Goal: Transaction & Acquisition: Purchase product/service

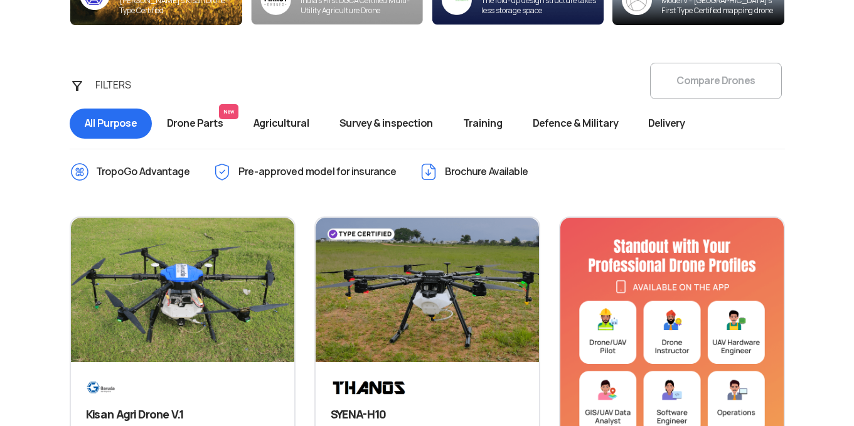
scroll to position [583, 0]
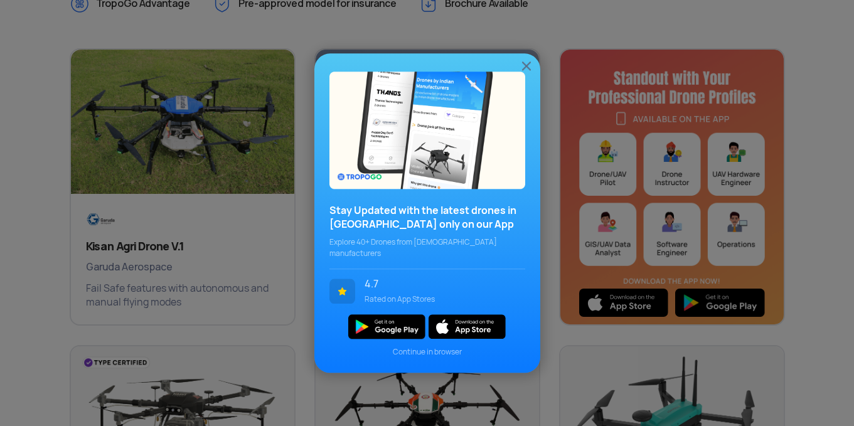
click at [527, 73] on img at bounding box center [526, 65] width 15 height 15
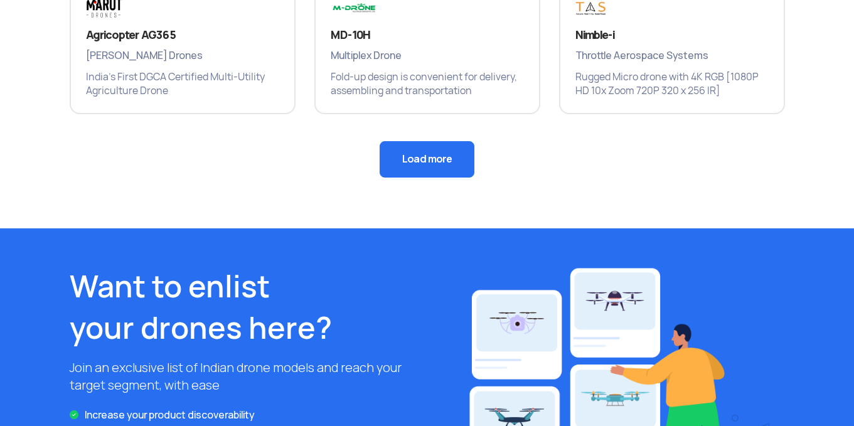
scroll to position [1116, 0]
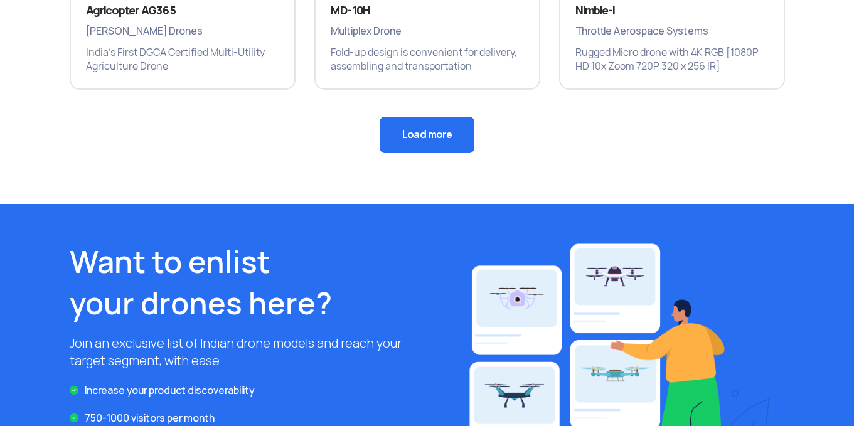
click at [398, 126] on button "Load more" at bounding box center [426, 135] width 95 height 36
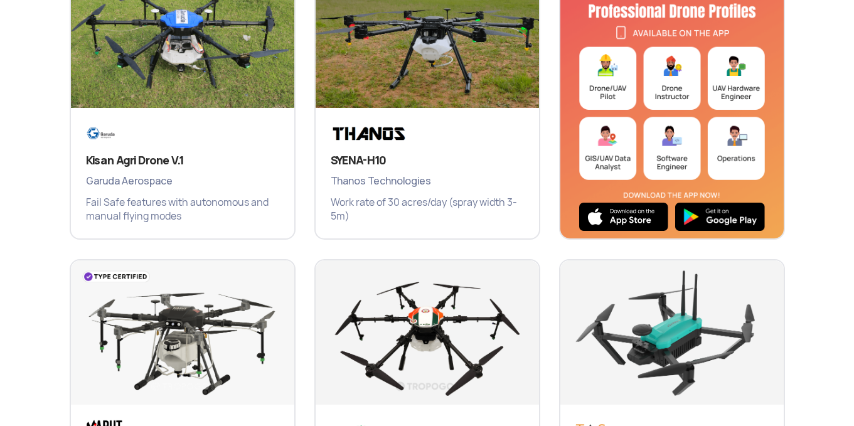
scroll to position [649, 0]
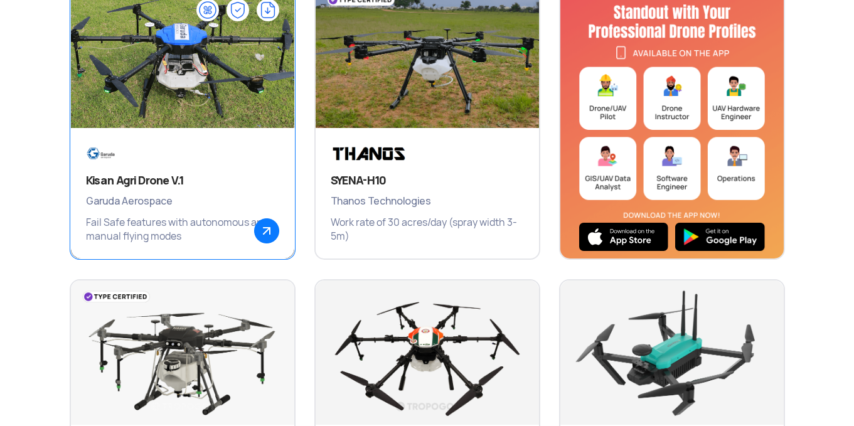
click at [210, 106] on img at bounding box center [182, 62] width 268 height 188
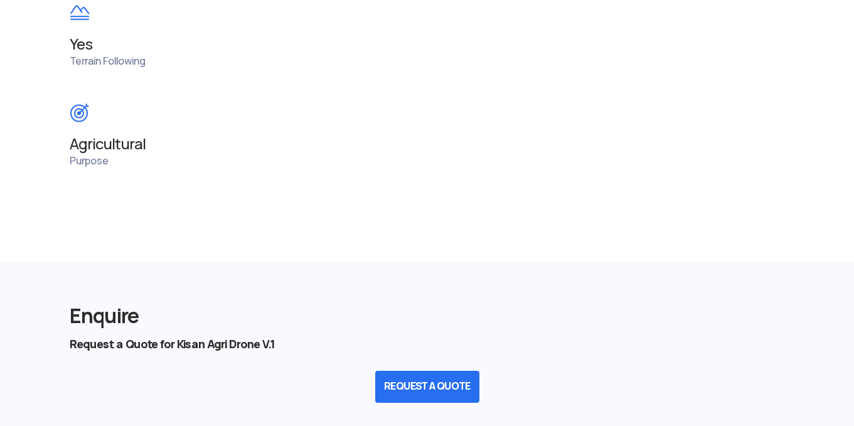
scroll to position [1381, 0]
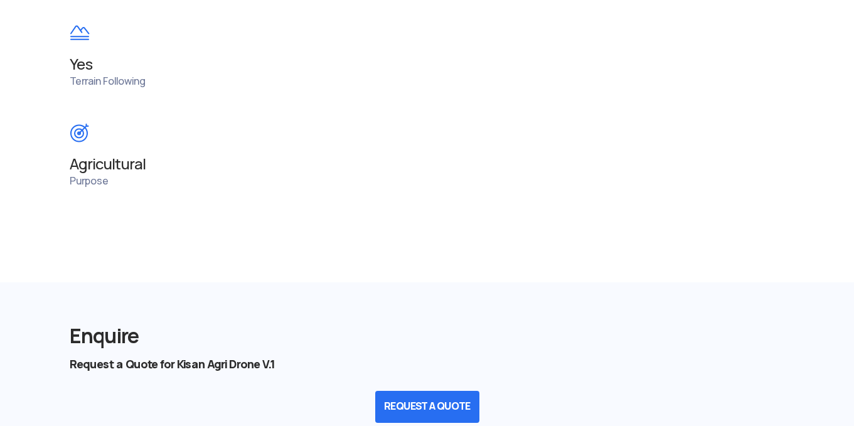
click at [114, 176] on div "Agricultural Purpose" at bounding box center [427, 155] width 734 height 65
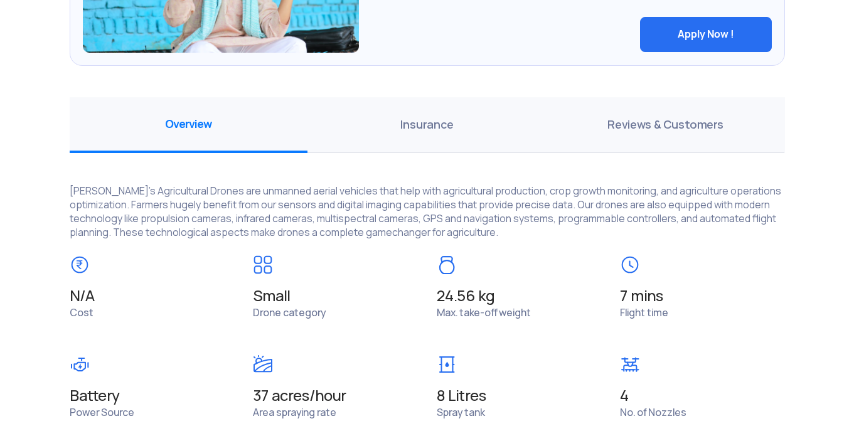
scroll to position [851, 0]
click at [648, 131] on span "Reviews & Customers" at bounding box center [665, 125] width 238 height 56
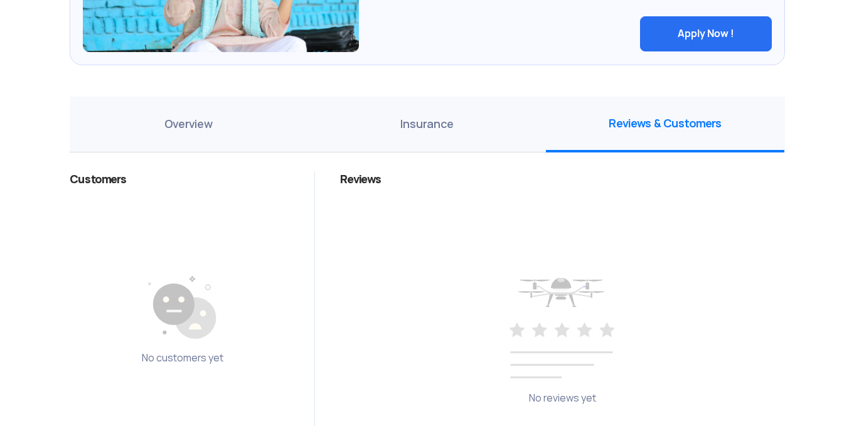
click at [245, 135] on span "Overview" at bounding box center [189, 125] width 238 height 56
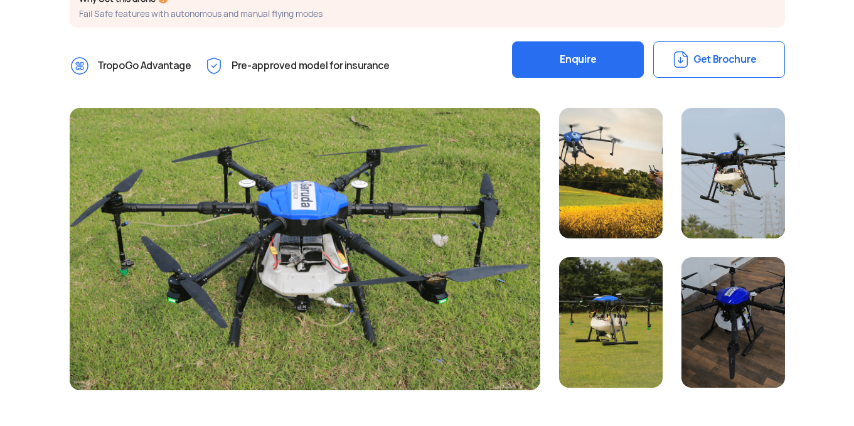
scroll to position [282, 0]
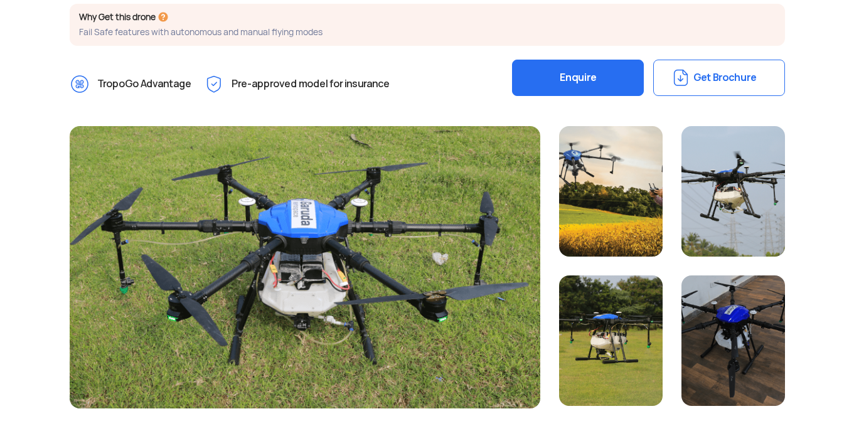
click at [618, 80] on button "Enquire" at bounding box center [578, 78] width 132 height 36
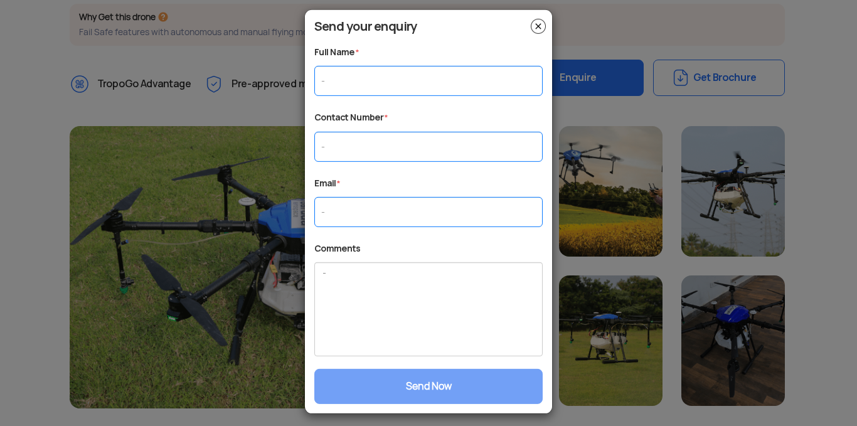
click at [533, 25] on img at bounding box center [538, 25] width 15 height 15
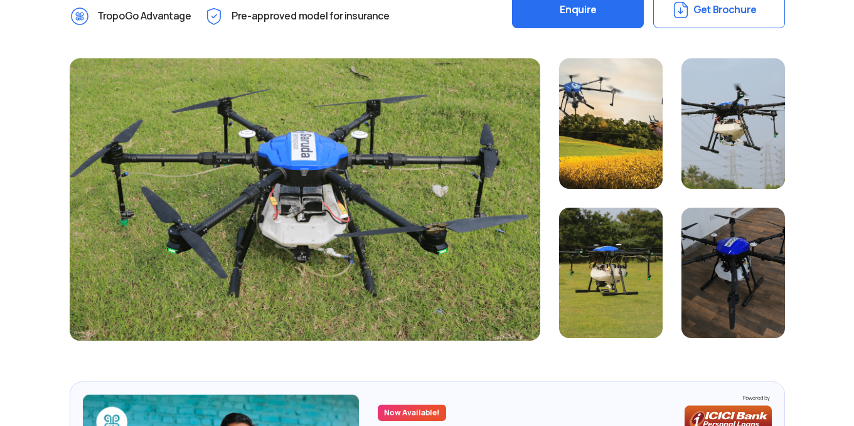
scroll to position [268, 0]
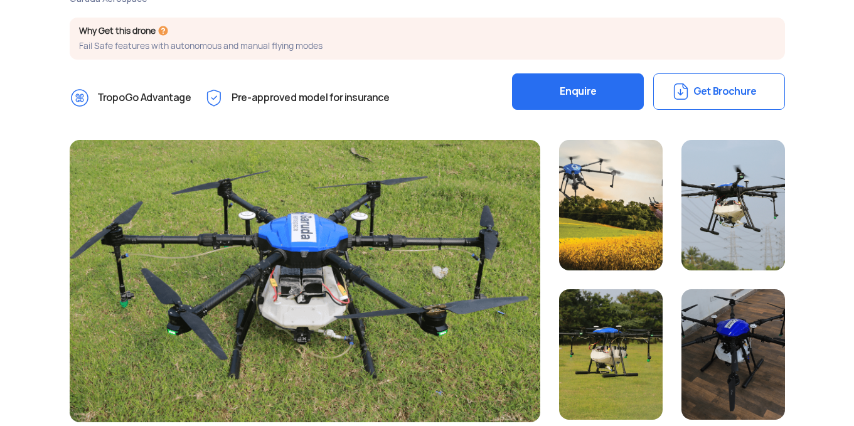
click at [717, 93] on button "Get Brochure" at bounding box center [719, 91] width 132 height 36
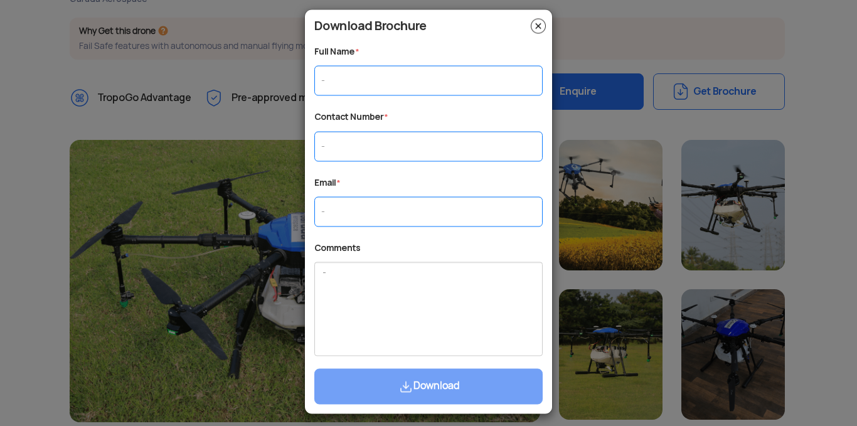
click at [538, 30] on img at bounding box center [538, 25] width 15 height 15
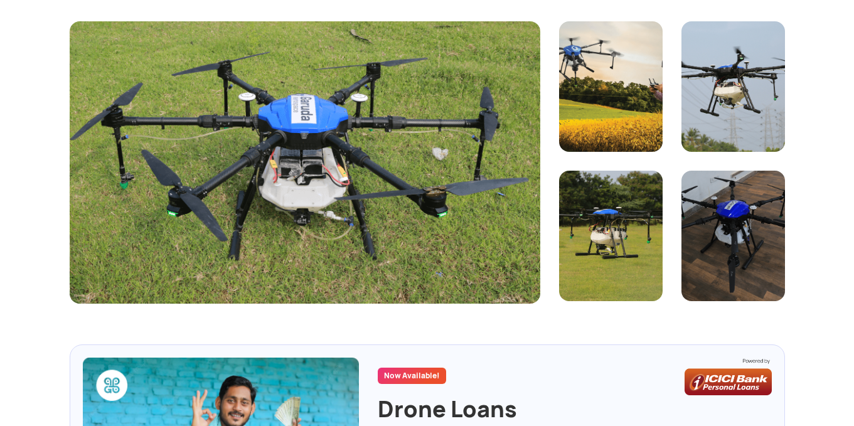
scroll to position [386, 0]
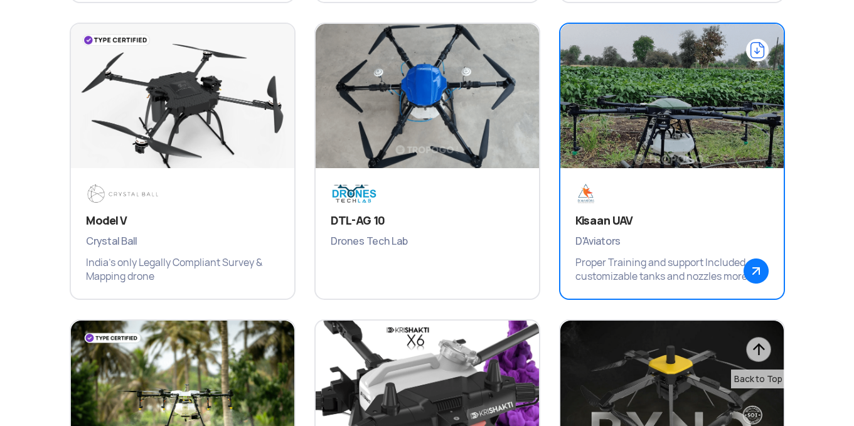
scroll to position [1794, 0]
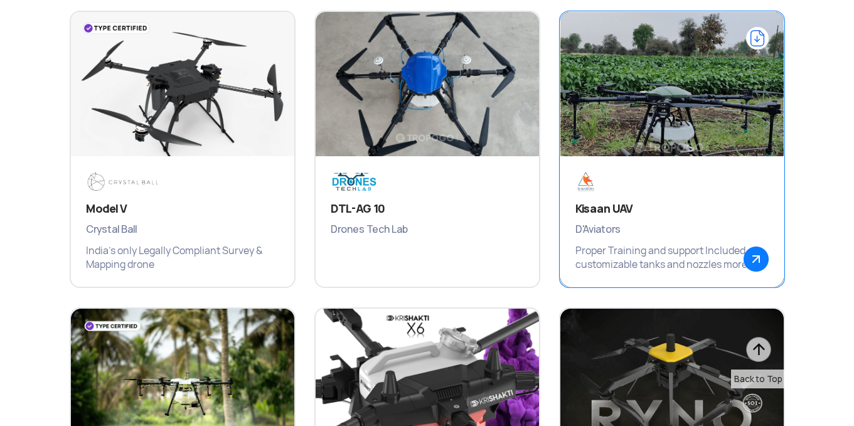
click at [574, 218] on div "Kisaan UAV D'Aviators Proper Training and support Included, customizable tanks …" at bounding box center [671, 221] width 223 height 130
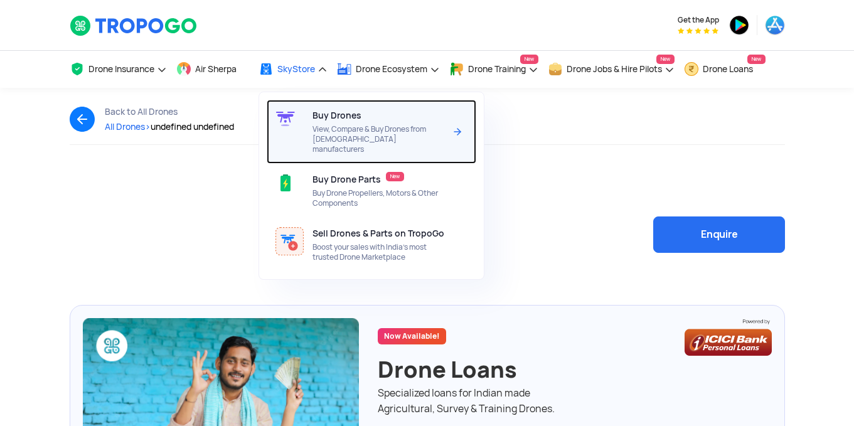
click at [351, 117] on span "Buy Drones" at bounding box center [336, 115] width 49 height 10
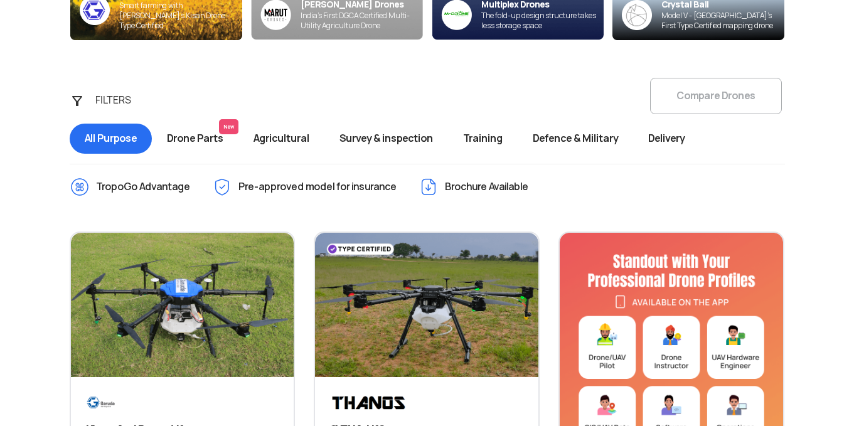
scroll to position [400, 0]
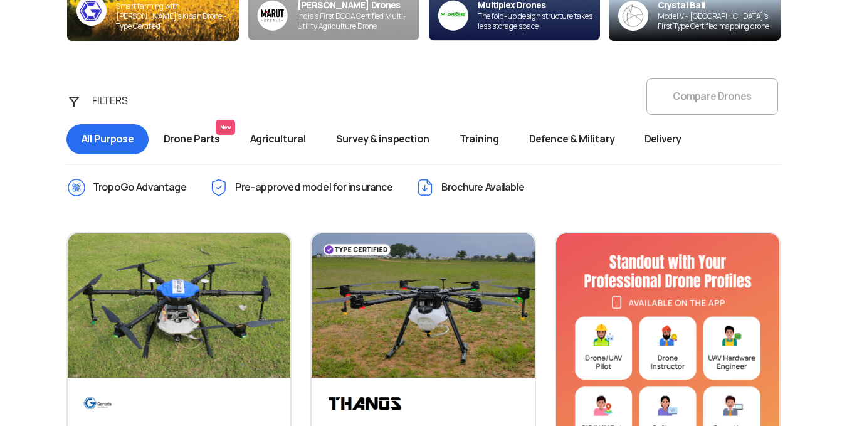
click at [179, 136] on span "Drone Parts New" at bounding box center [192, 139] width 87 height 30
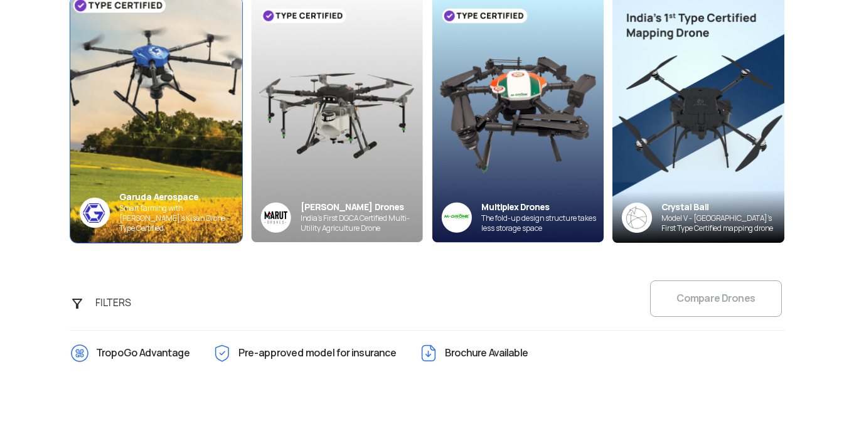
scroll to position [193, 0]
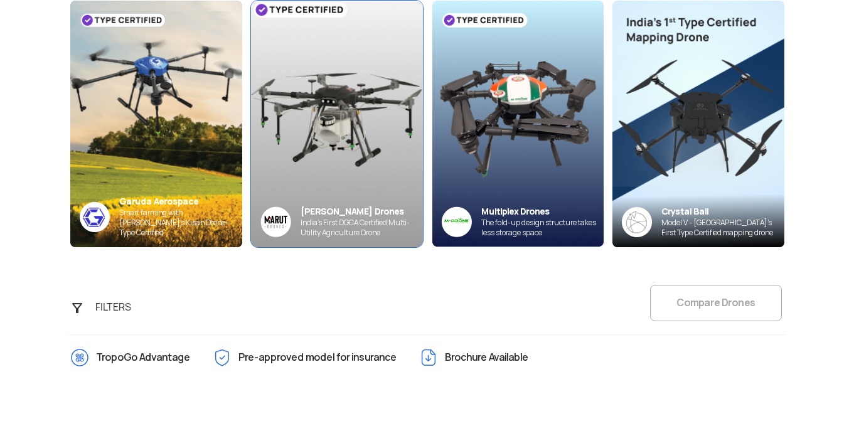
click at [353, 124] on img at bounding box center [336, 123] width 189 height 270
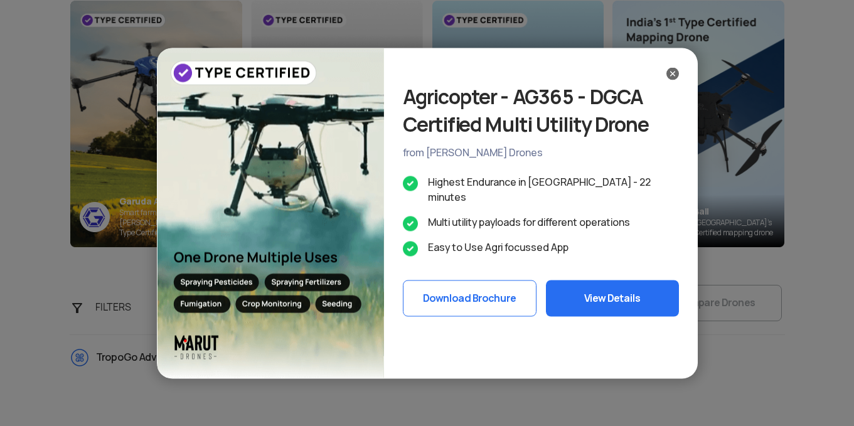
click at [577, 280] on button "View Details" at bounding box center [612, 298] width 133 height 36
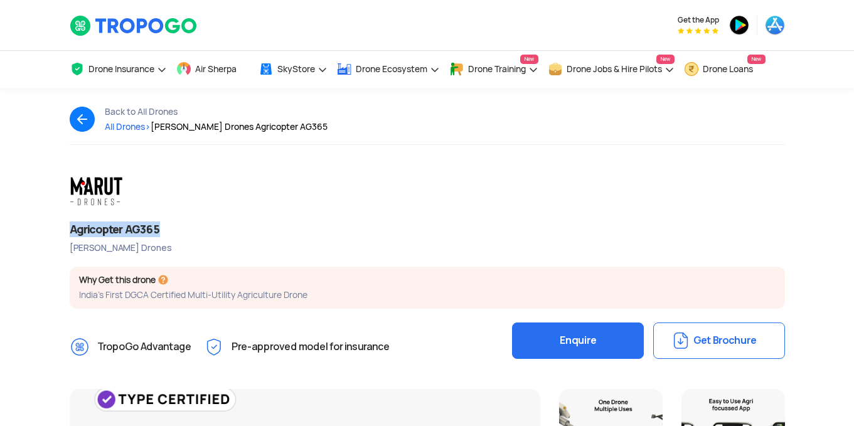
drag, startPoint x: 165, startPoint y: 228, endPoint x: 65, endPoint y: 231, distance: 99.8
click at [65, 231] on div "Agricopter AG365 [PERSON_NAME] Drones Why Get this drone India’s First DGCA Cer…" at bounding box center [427, 271] width 734 height 190
copy div "Agricopter AG365"
